Goal: Task Accomplishment & Management: Manage account settings

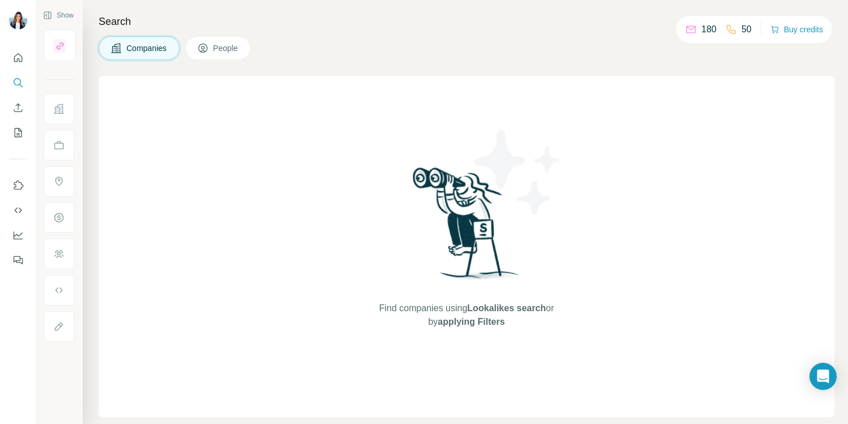
click at [764, 65] on div "Search Companies People Find companies using Lookalikes search or by applying F…" at bounding box center [465, 212] width 765 height 424
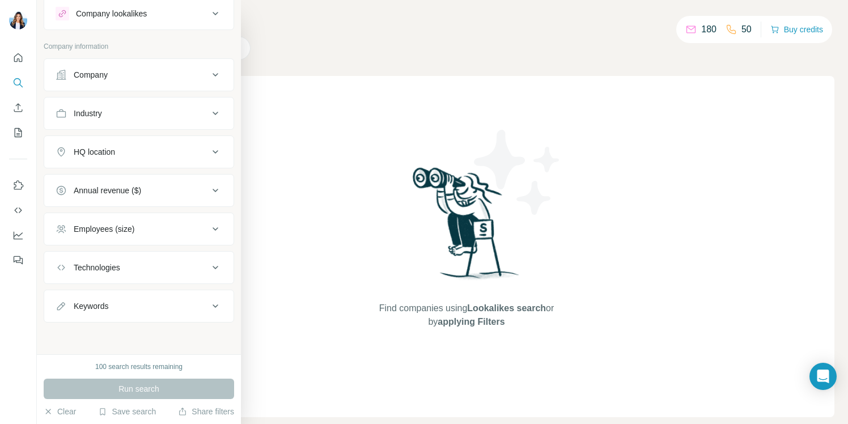
scroll to position [30, 0]
click at [61, 411] on button "Clear" at bounding box center [60, 411] width 32 height 11
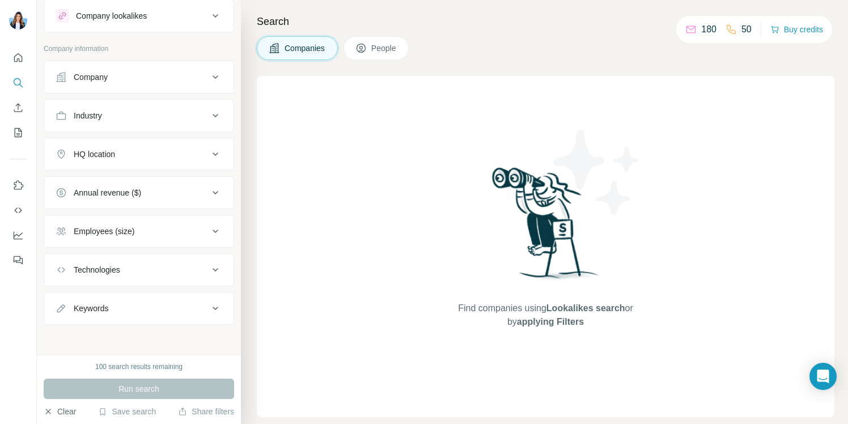
click at [51, 410] on icon "button" at bounding box center [48, 411] width 9 height 9
click at [37, 24] on div "New search Hide Company lookalikes Company information Company Industry HQ loca…" at bounding box center [139, 177] width 204 height 354
click at [580, 46] on div "Companies People" at bounding box center [545, 48] width 577 height 24
click at [692, 28] on div "180" at bounding box center [700, 30] width 31 height 14
click at [703, 27] on p "180" at bounding box center [708, 30] width 15 height 14
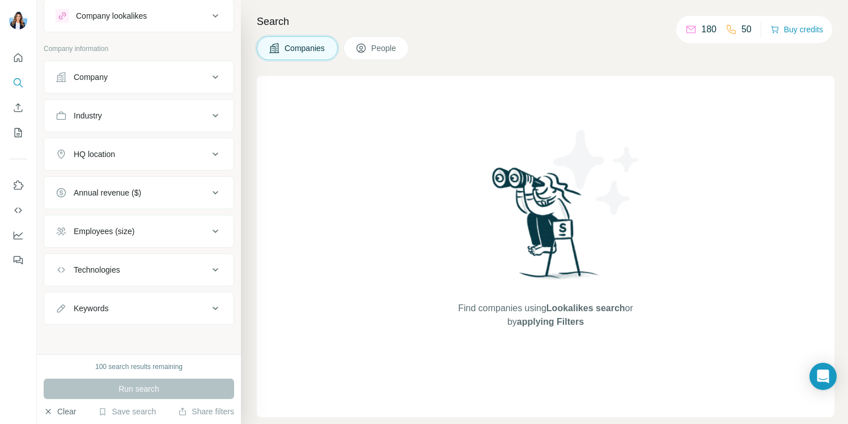
click at [741, 28] on p "50" at bounding box center [746, 30] width 10 height 14
click at [172, 383] on div "Run search" at bounding box center [139, 389] width 190 height 20
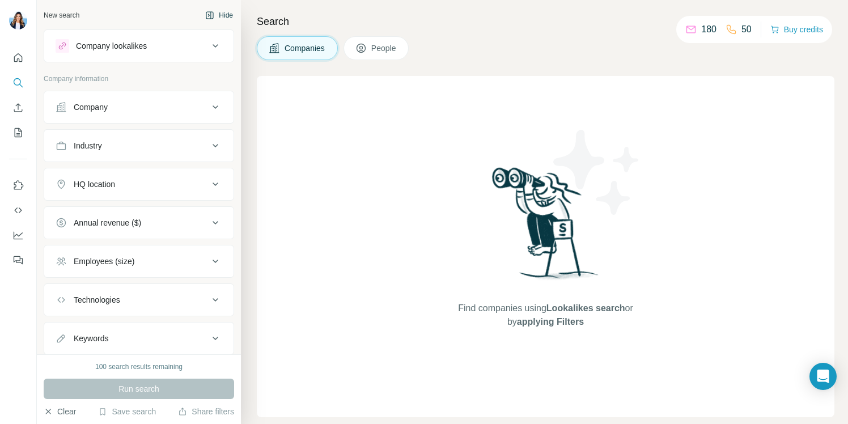
click at [228, 12] on button "Hide" at bounding box center [219, 15] width 44 height 17
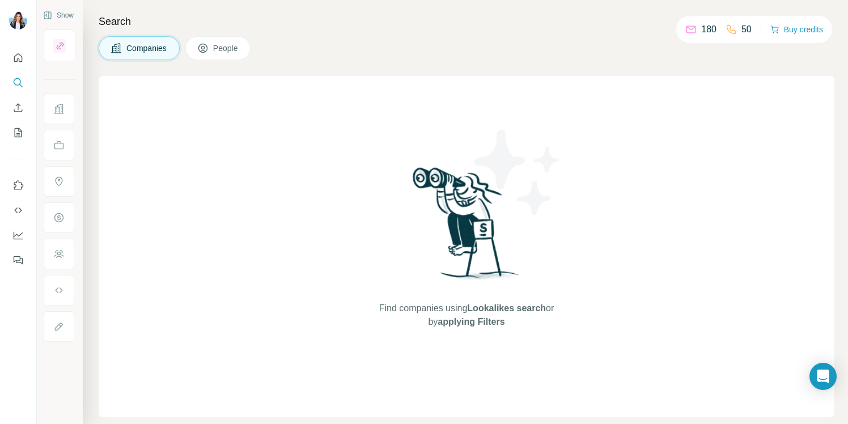
click at [217, 49] on span "People" at bounding box center [226, 47] width 26 height 11
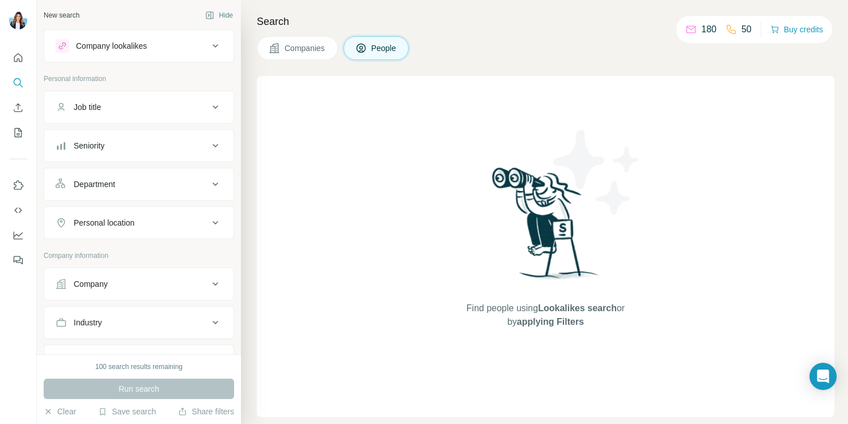
click at [253, 12] on div "Search Companies People Find people using Lookalikes search or by applying Filt…" at bounding box center [544, 212] width 607 height 424
click at [701, 31] on p "180" at bounding box center [708, 30] width 15 height 14
click at [790, 29] on button "Buy credits" at bounding box center [796, 30] width 53 height 16
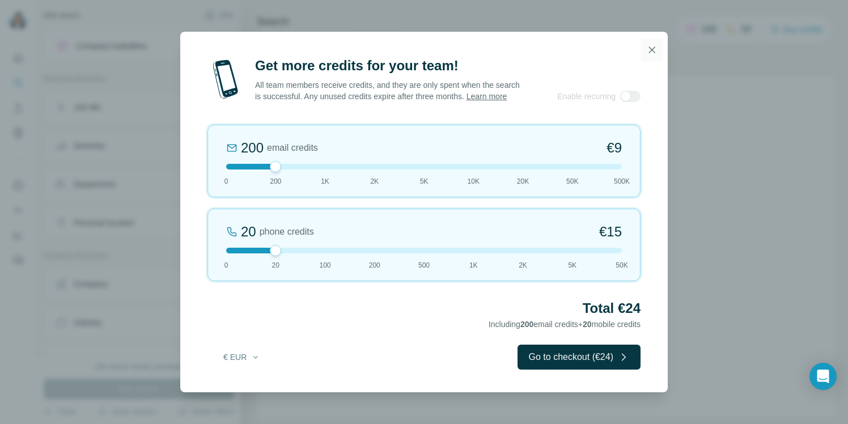
click at [649, 44] on icon "button" at bounding box center [651, 49] width 11 height 11
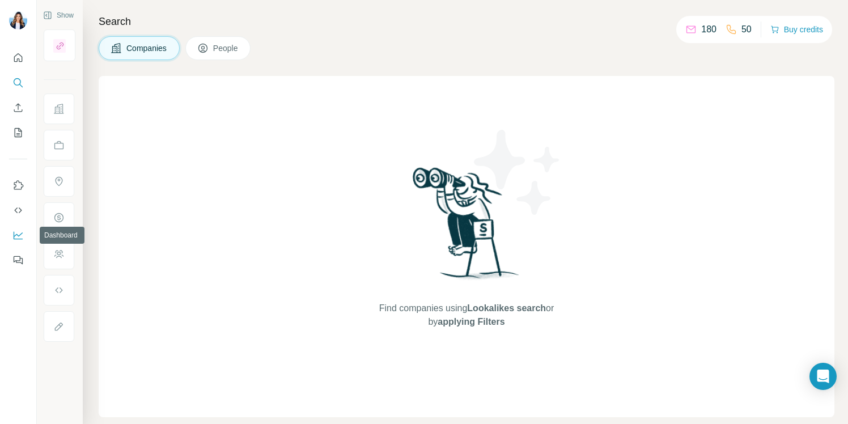
click at [19, 231] on icon "Dashboard" at bounding box center [17, 234] width 11 height 11
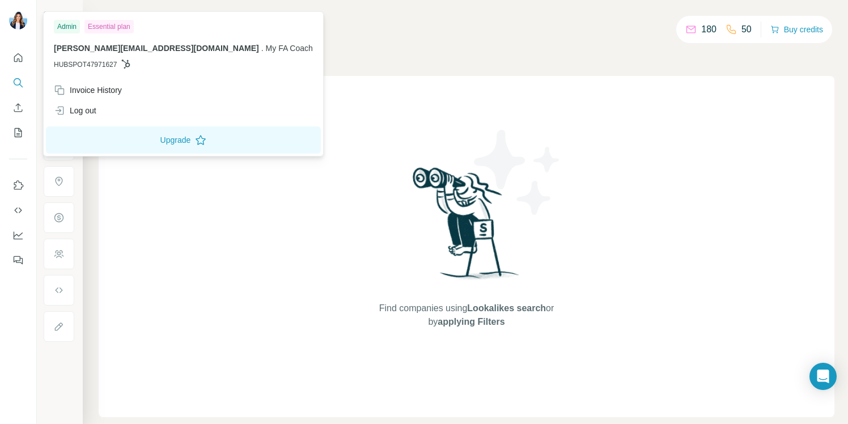
click at [67, 28] on div "Admin" at bounding box center [67, 27] width 26 height 14
click at [82, 63] on span "HUBSPOT47971627" at bounding box center [85, 64] width 63 height 10
click at [97, 91] on div "Invoice History" at bounding box center [88, 89] width 68 height 11
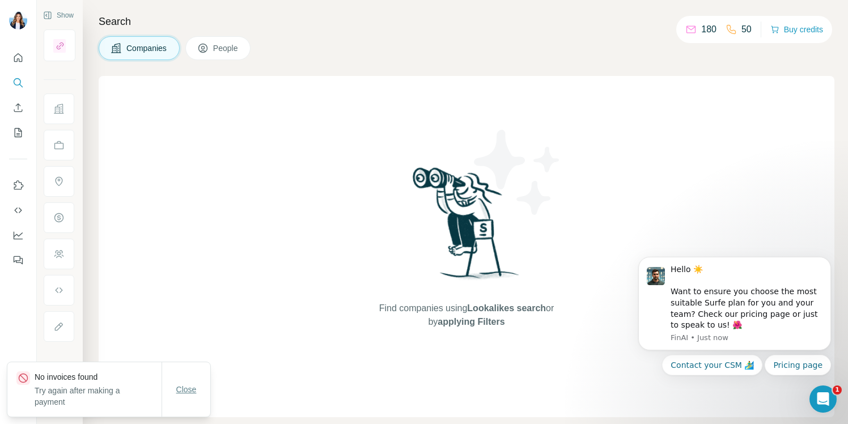
click at [182, 390] on span "Close" at bounding box center [186, 389] width 20 height 11
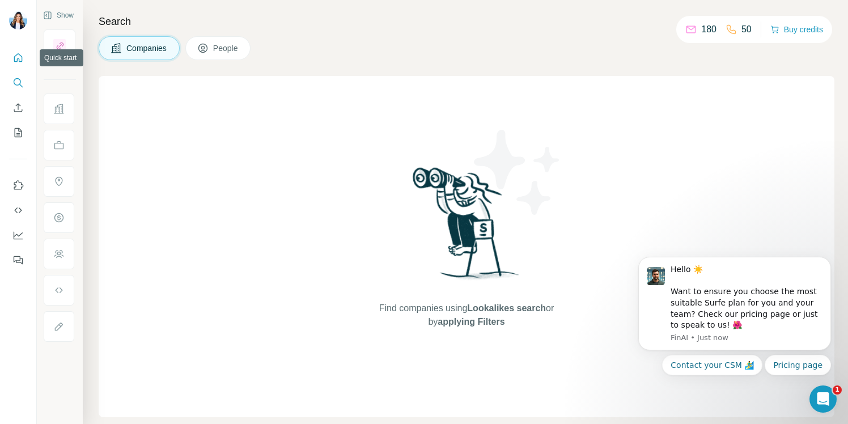
click at [18, 58] on icon "Quick start" at bounding box center [18, 57] width 8 height 8
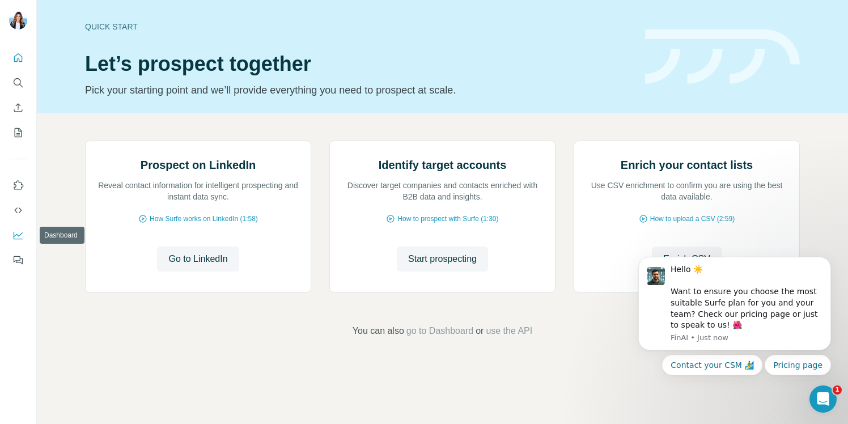
click at [17, 233] on icon "Dashboard" at bounding box center [17, 234] width 11 height 11
